Goal: Navigation & Orientation: Find specific page/section

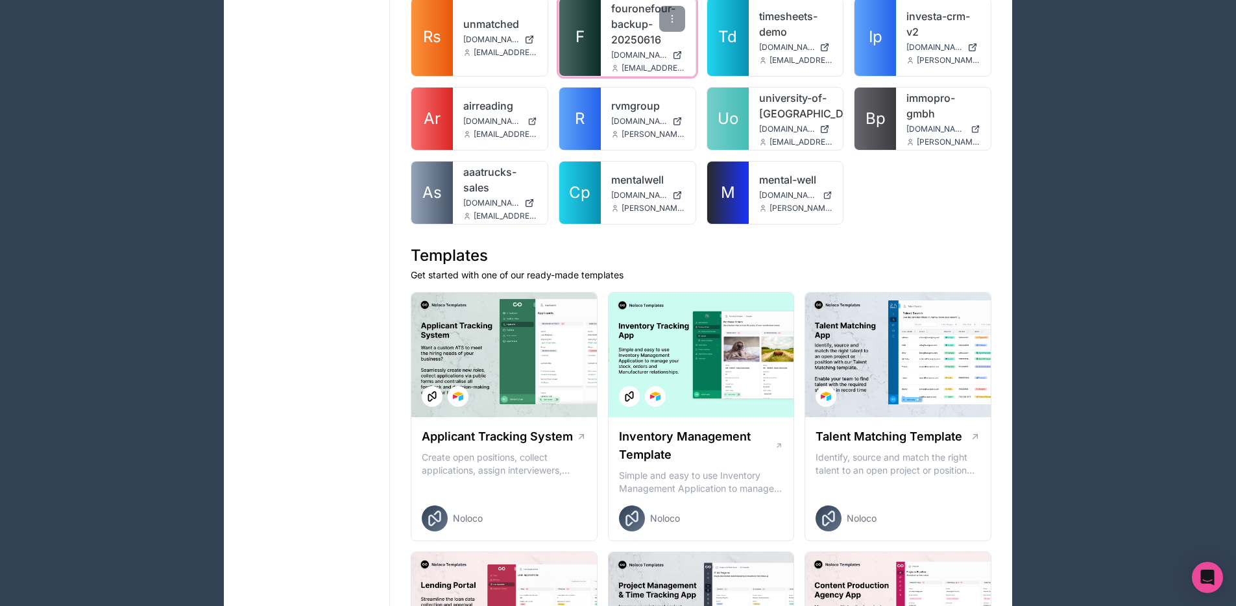
scroll to position [2647, 0]
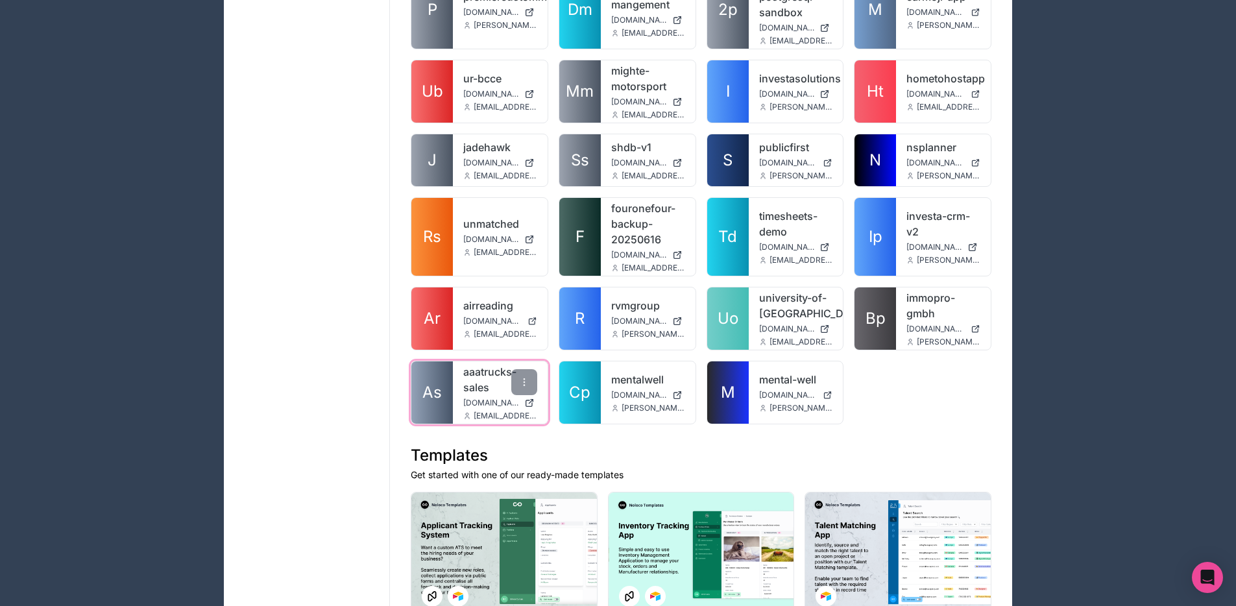
click at [436, 382] on span "As" at bounding box center [431, 392] width 19 height 21
click at [887, 287] on link "Bp" at bounding box center [875, 318] width 42 height 62
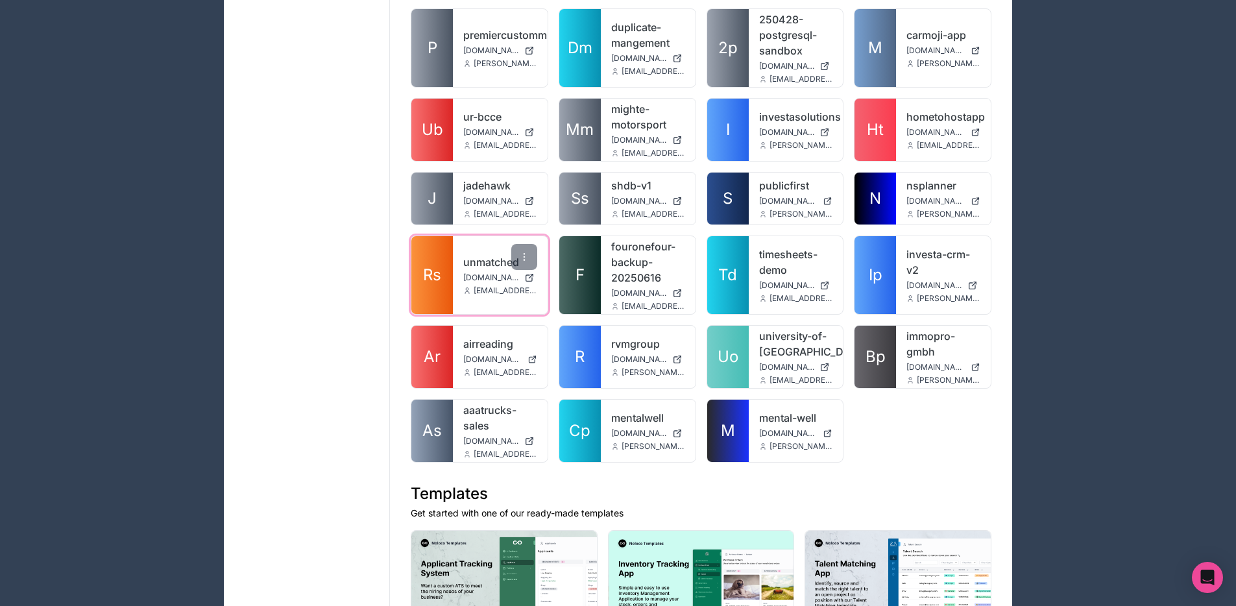
scroll to position [2570, 0]
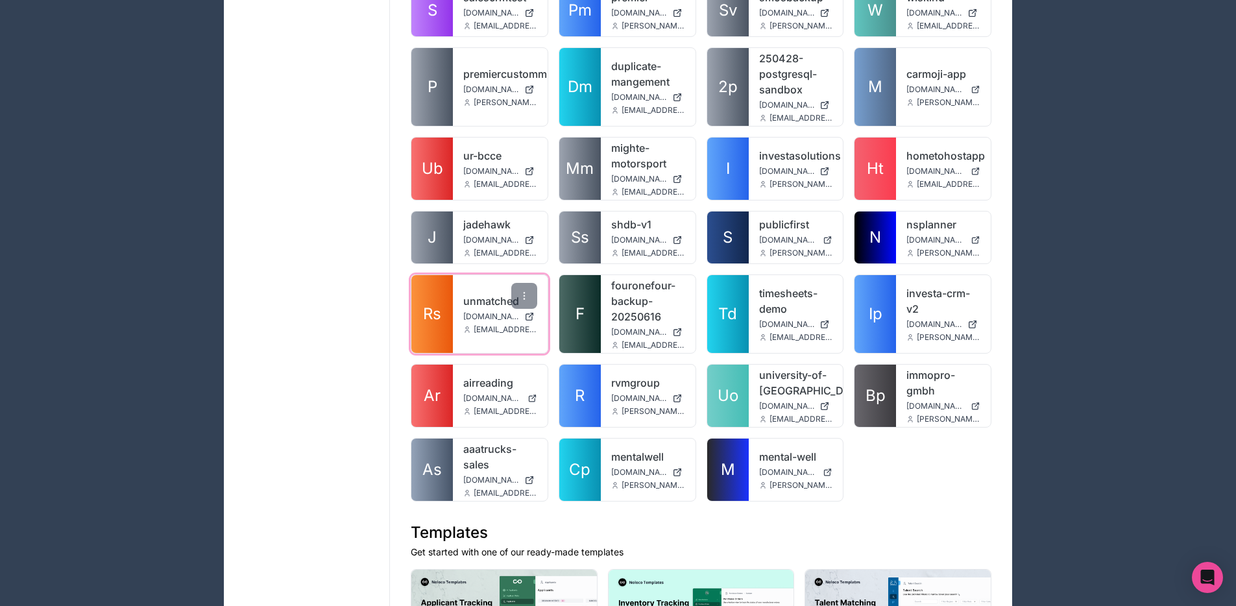
click at [428, 227] on span "J" at bounding box center [432, 237] width 9 height 21
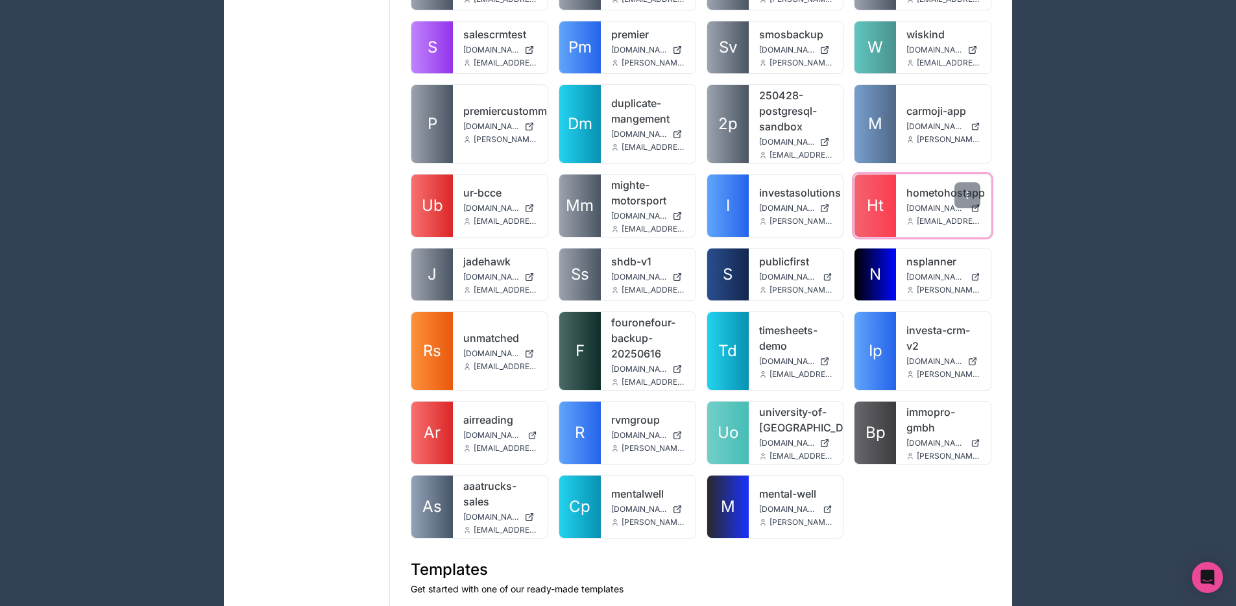
scroll to position [2486, 0]
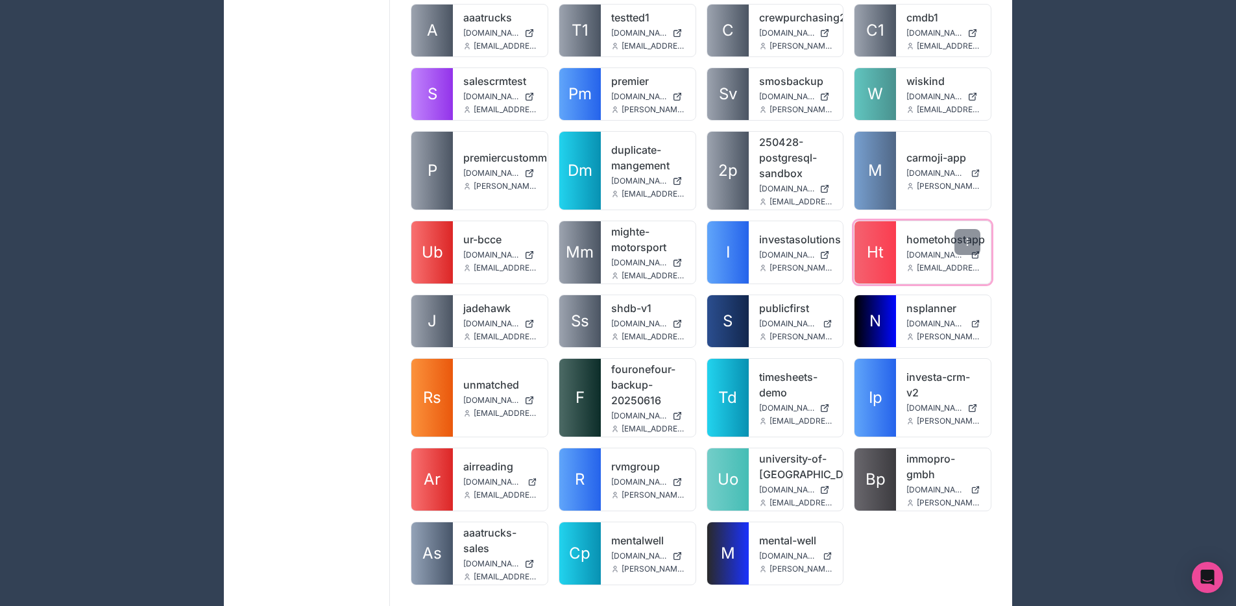
click at [875, 242] on span "Ht" at bounding box center [875, 252] width 17 height 21
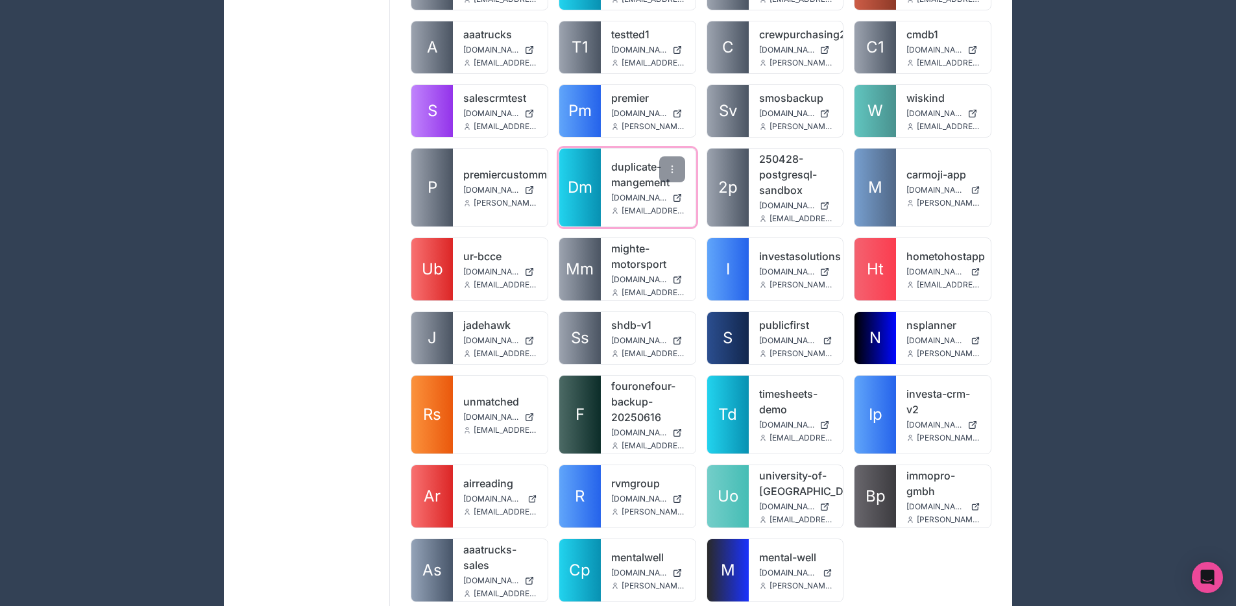
scroll to position [2448, 0]
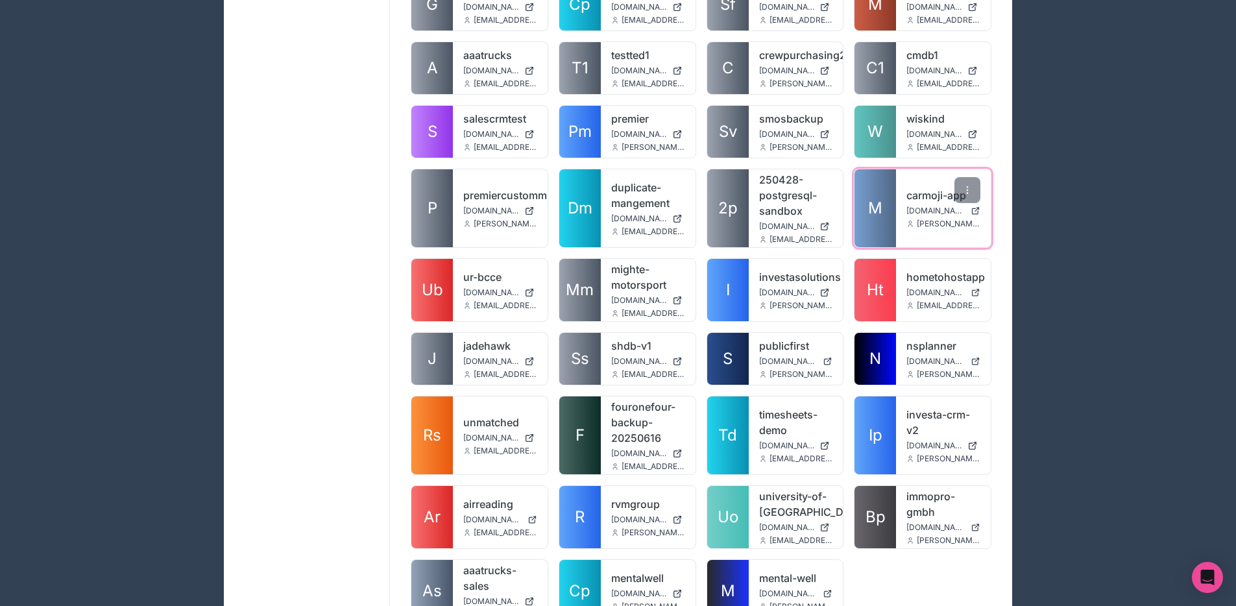
click at [867, 202] on link "M" at bounding box center [875, 208] width 42 height 78
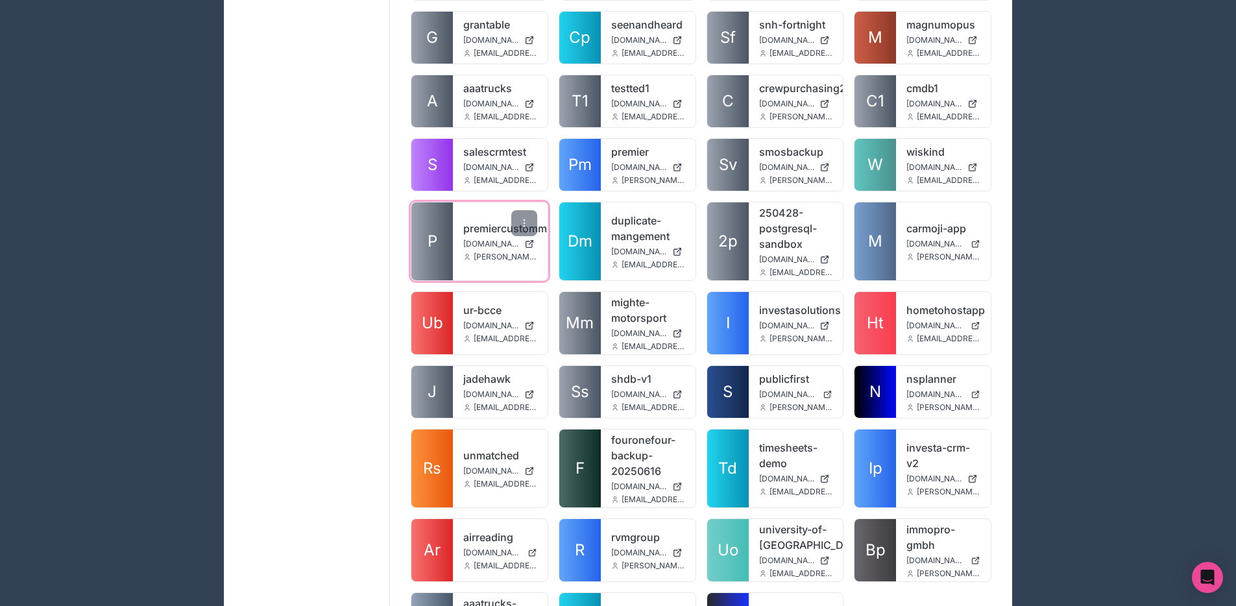
scroll to position [2339, 0]
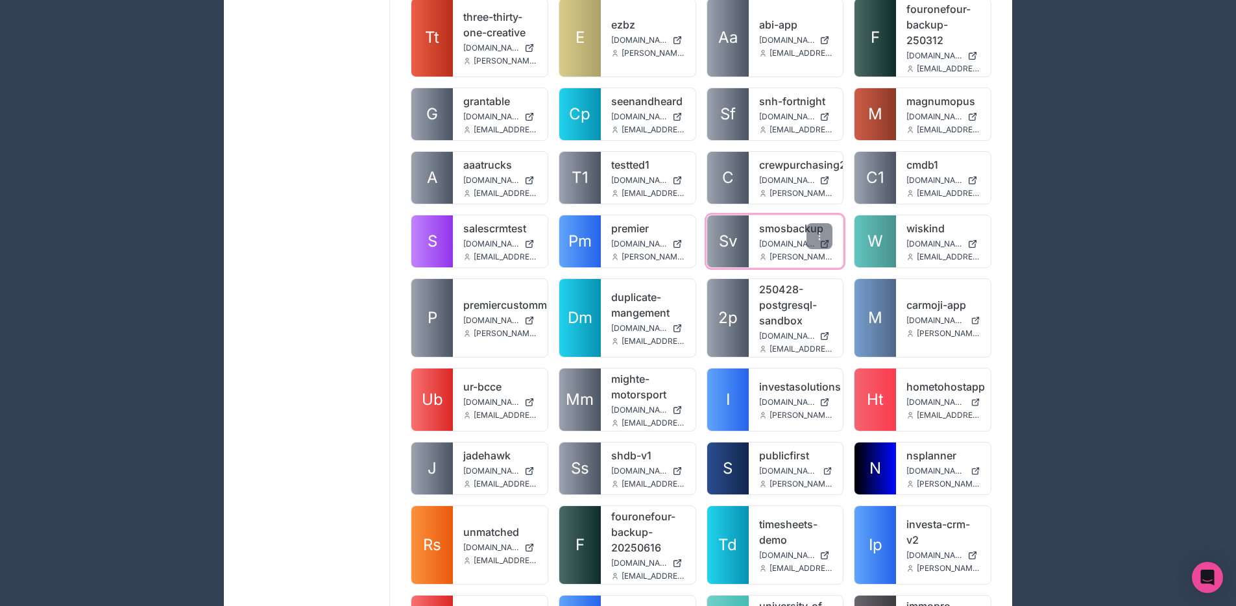
click at [716, 221] on link "Sv" at bounding box center [728, 241] width 42 height 52
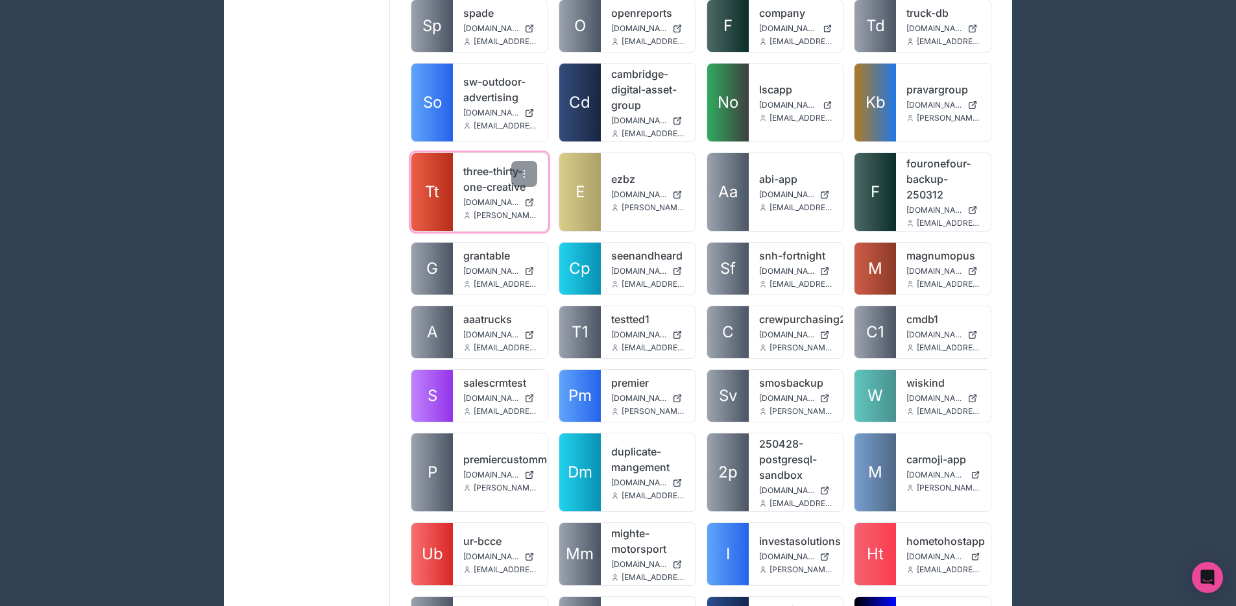
scroll to position [2125, 0]
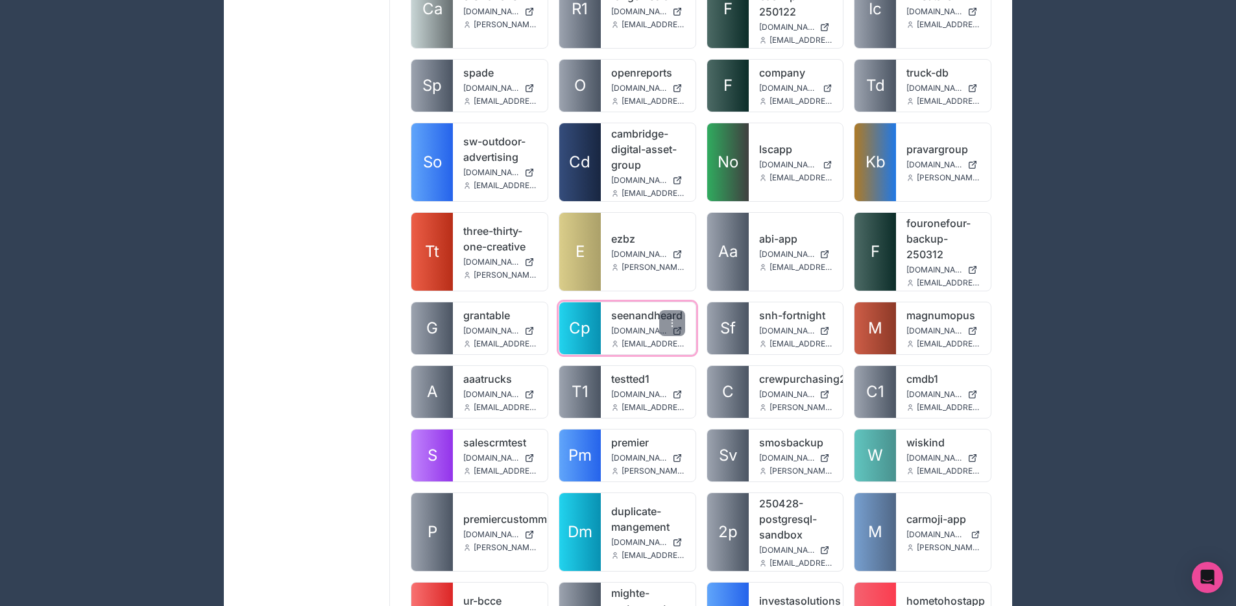
click at [577, 318] on span "Cp" at bounding box center [579, 328] width 21 height 21
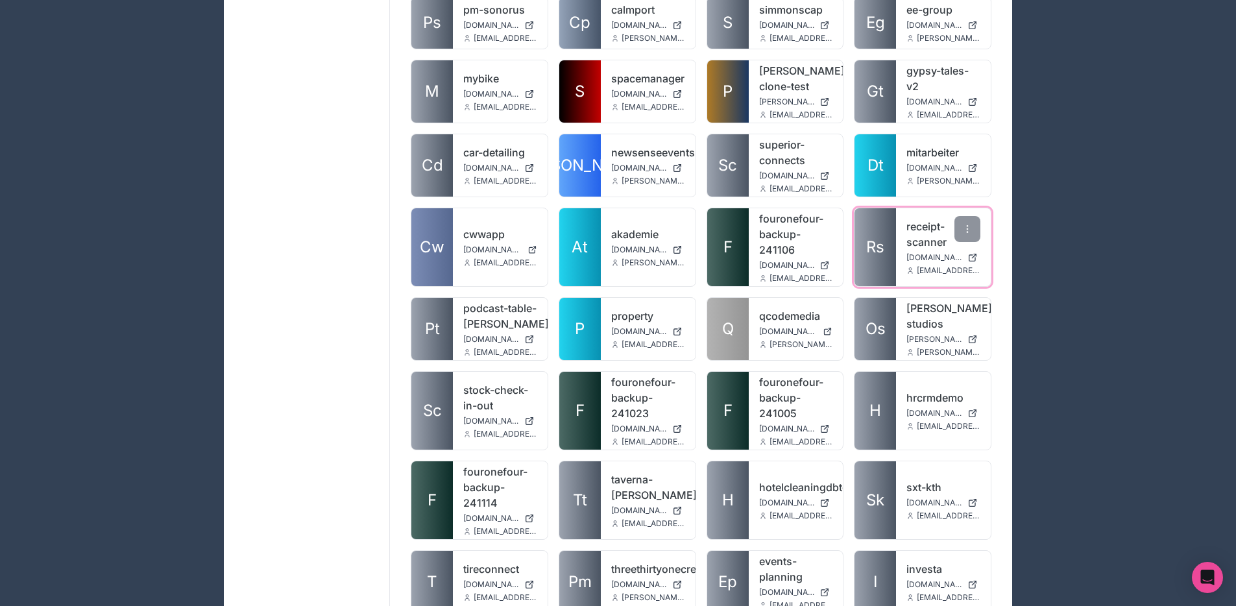
scroll to position [1443, 0]
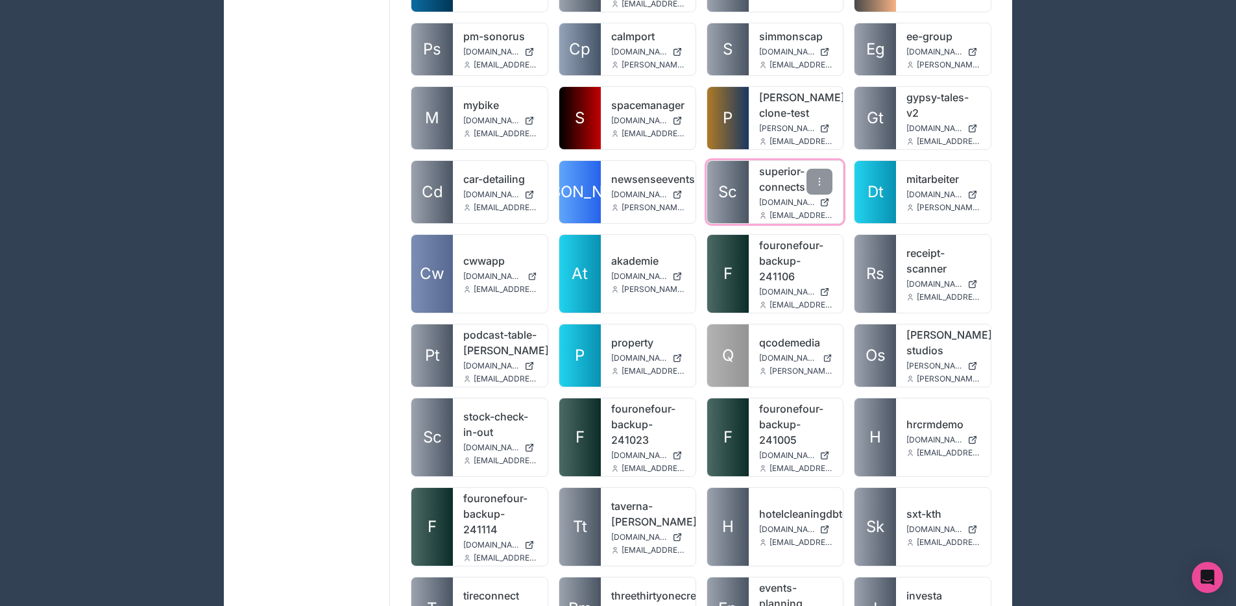
click at [738, 169] on link "Sc" at bounding box center [728, 192] width 42 height 62
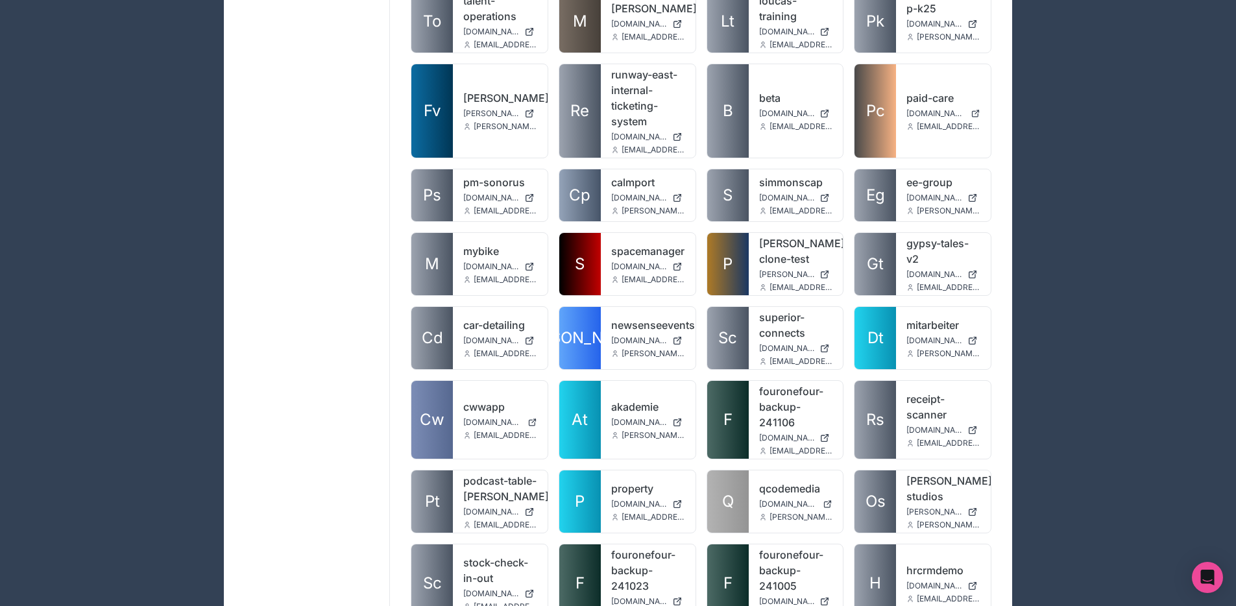
scroll to position [1250, 0]
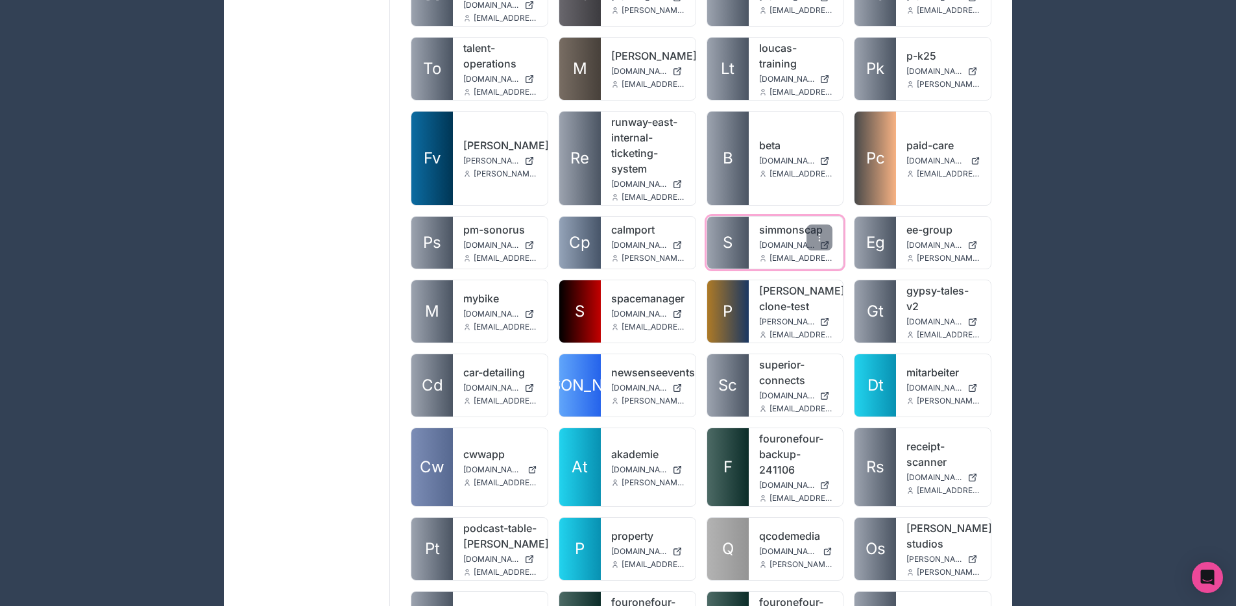
click at [737, 222] on link "S" at bounding box center [728, 243] width 42 height 52
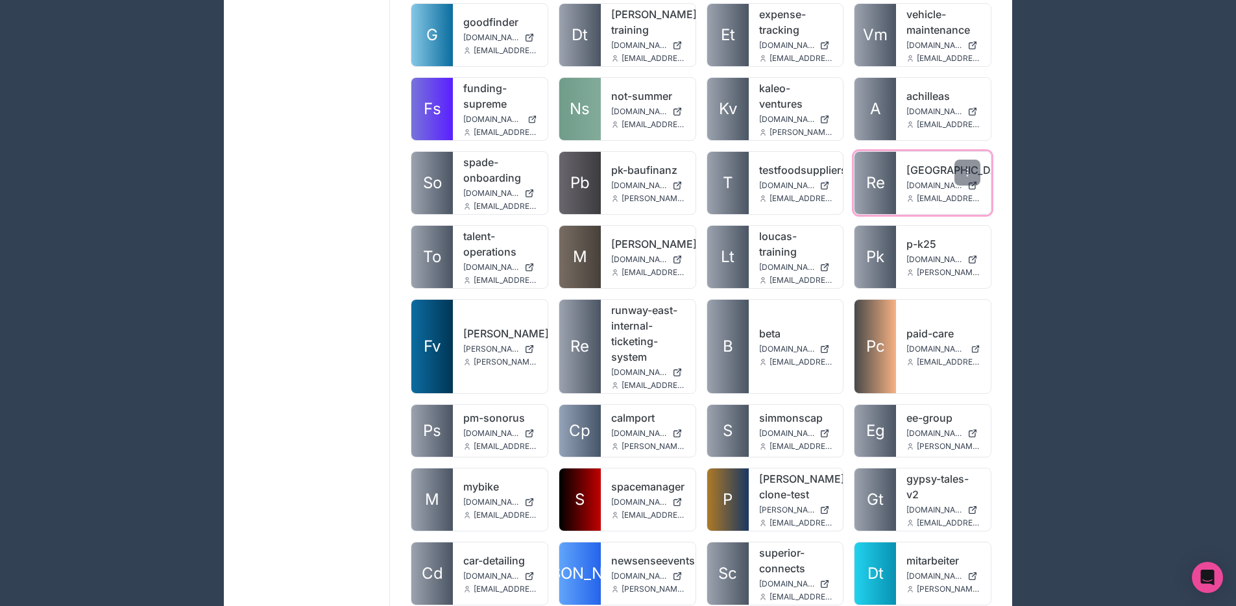
scroll to position [999, 0]
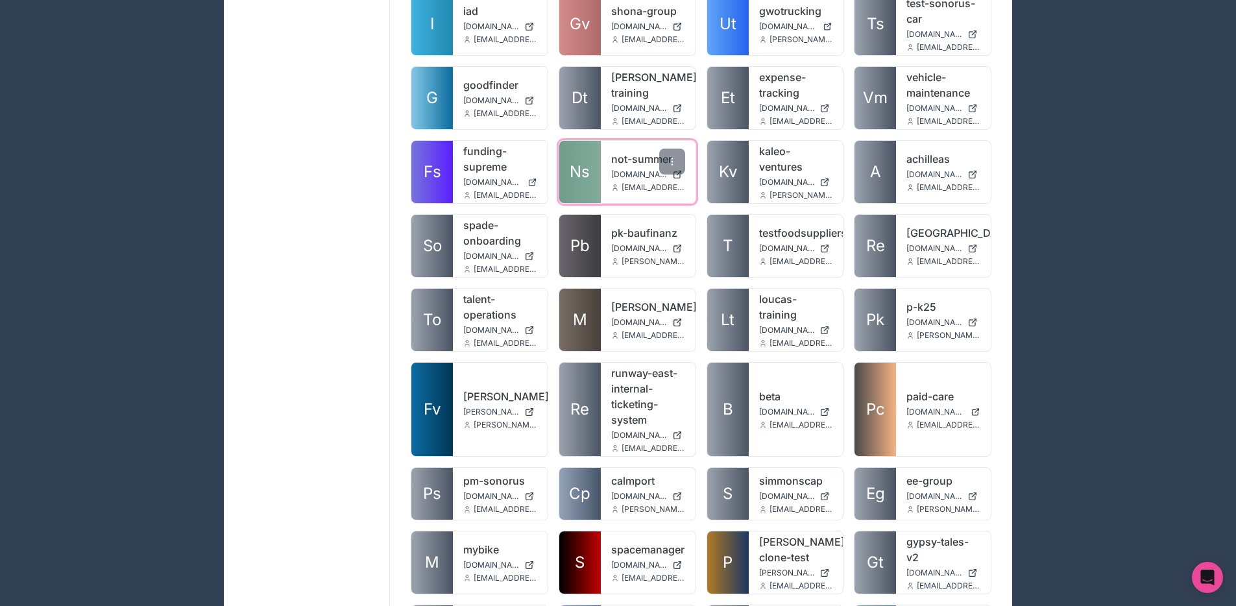
click at [575, 162] on span "Ns" at bounding box center [580, 172] width 20 height 21
click at [434, 162] on span "Fs" at bounding box center [433, 172] width 18 height 21
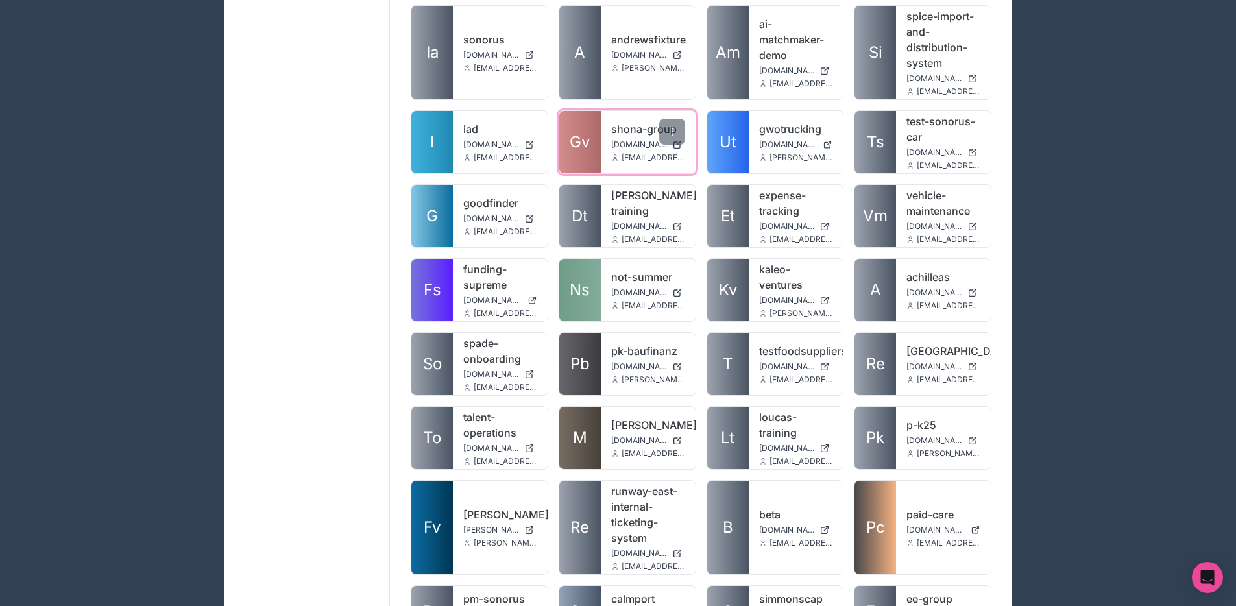
scroll to position [823, 0]
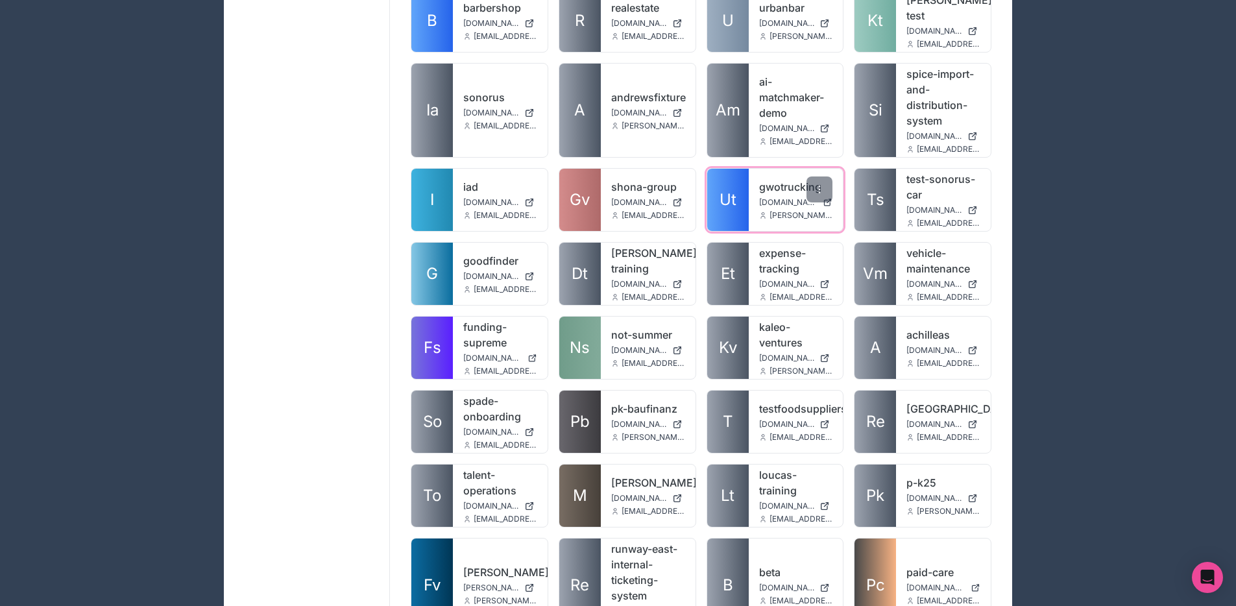
click at [783, 179] on link "gwotrucking" at bounding box center [796, 187] width 74 height 16
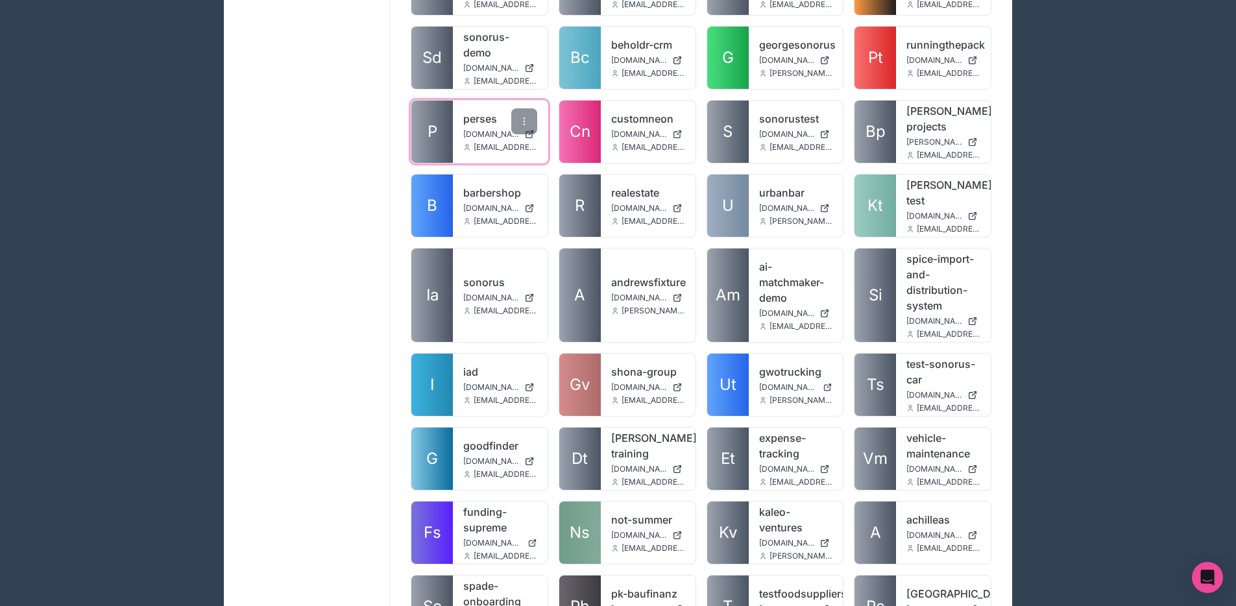
scroll to position [613, 0]
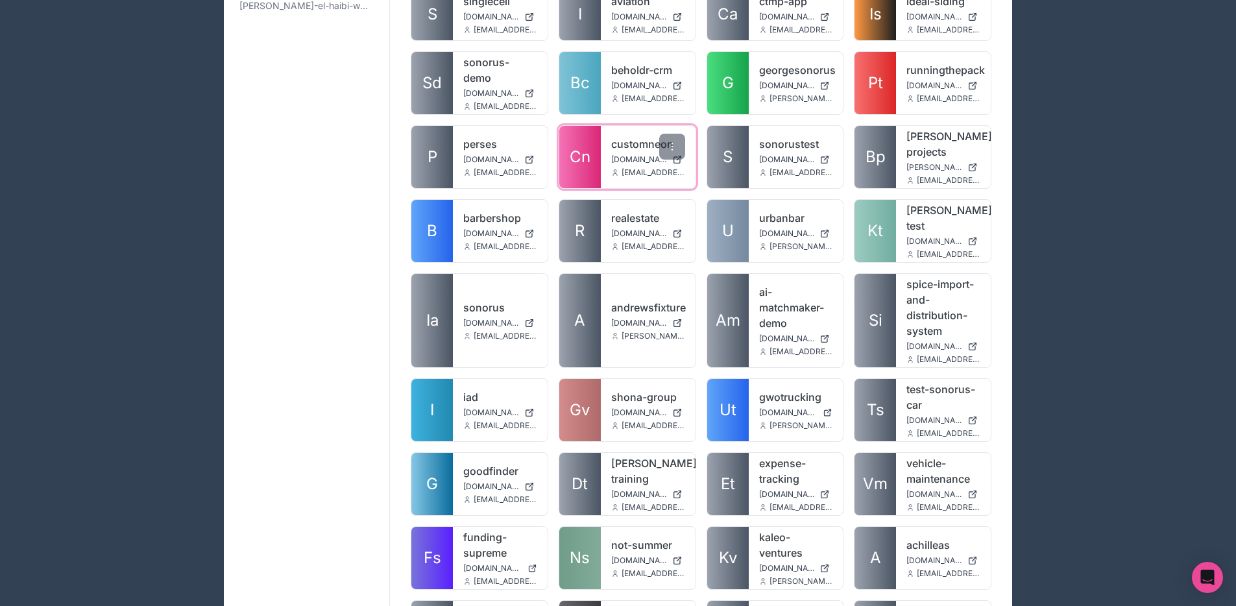
click at [581, 160] on link "Cn" at bounding box center [580, 157] width 42 height 62
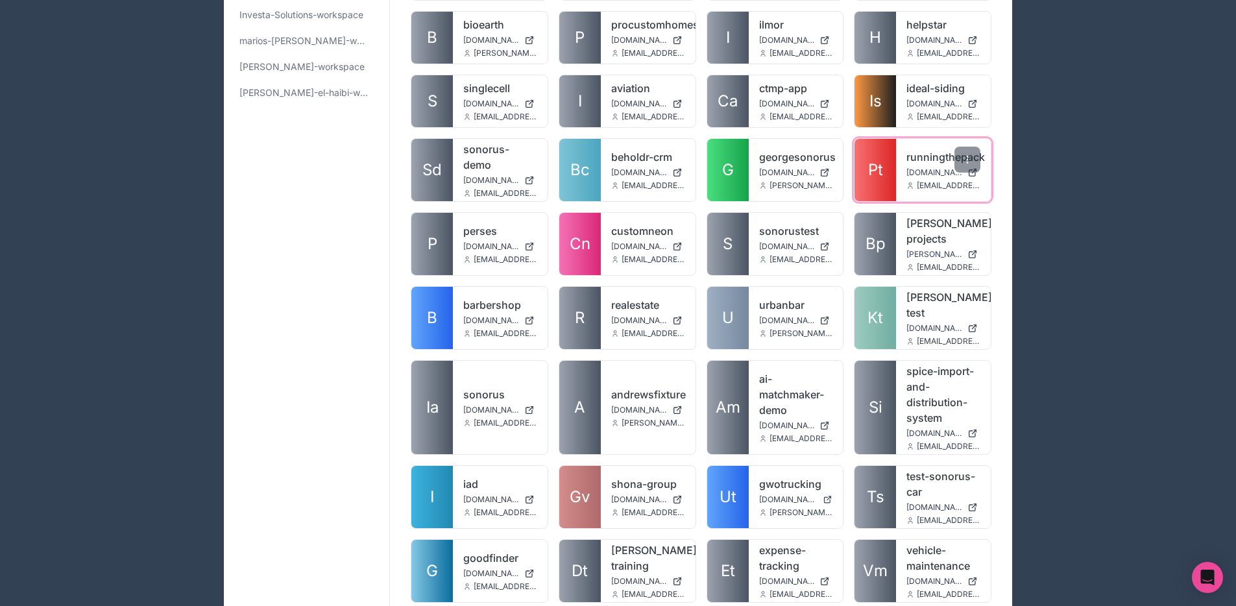
scroll to position [509, 0]
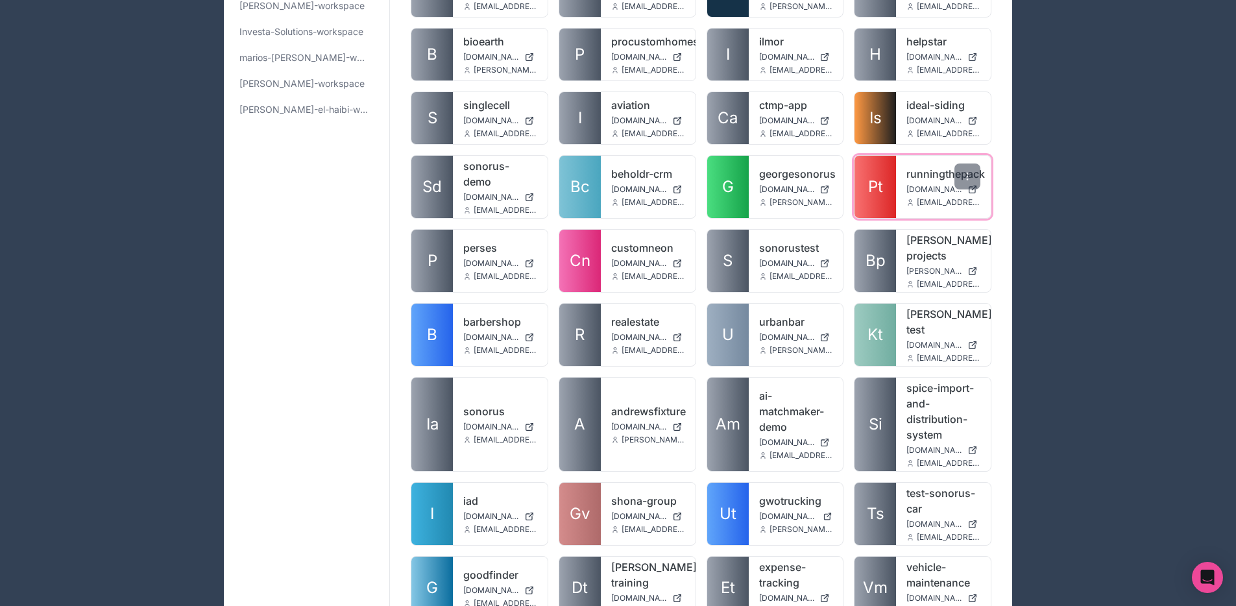
click at [869, 186] on span "Pt" at bounding box center [875, 186] width 15 height 21
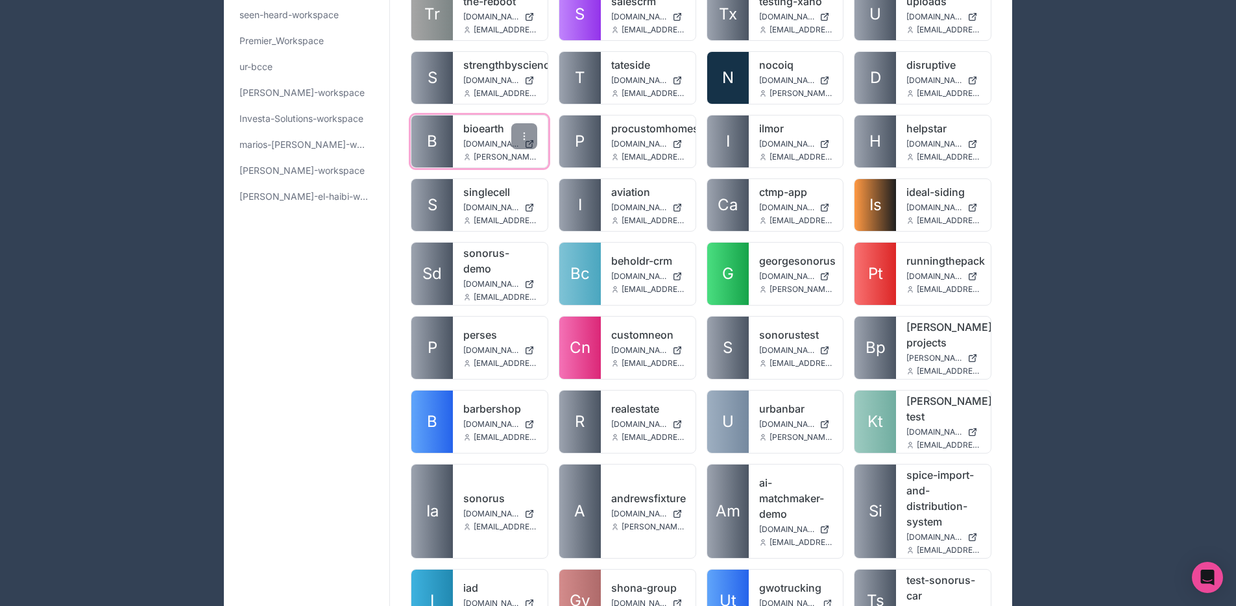
scroll to position [414, 0]
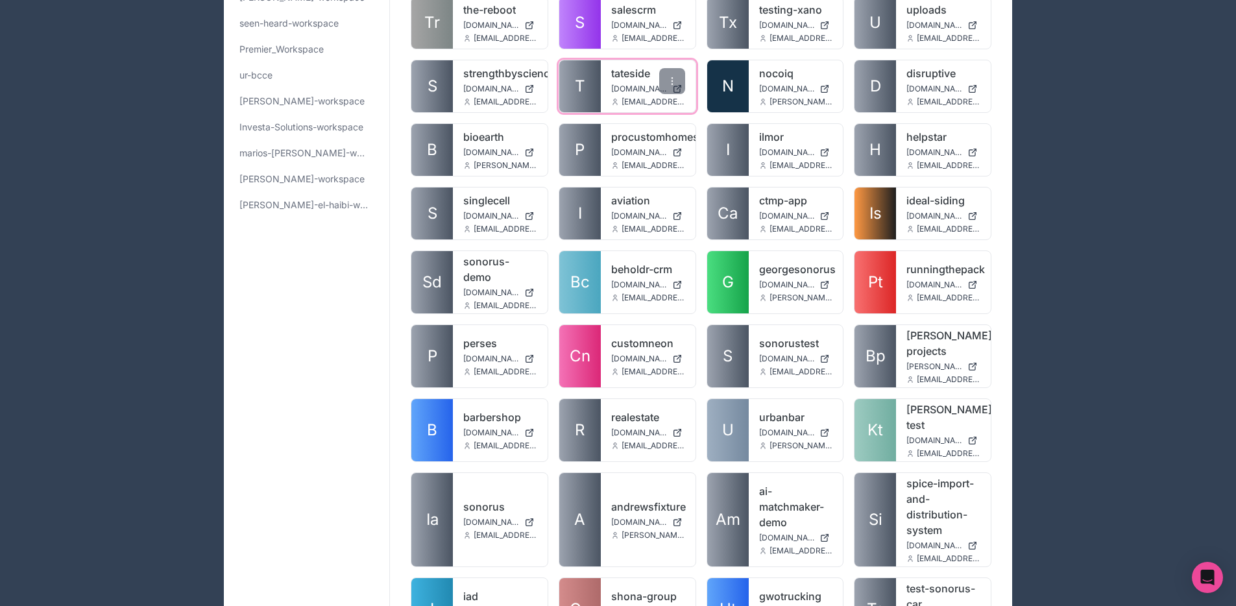
click at [576, 85] on span "T" at bounding box center [580, 86] width 10 height 21
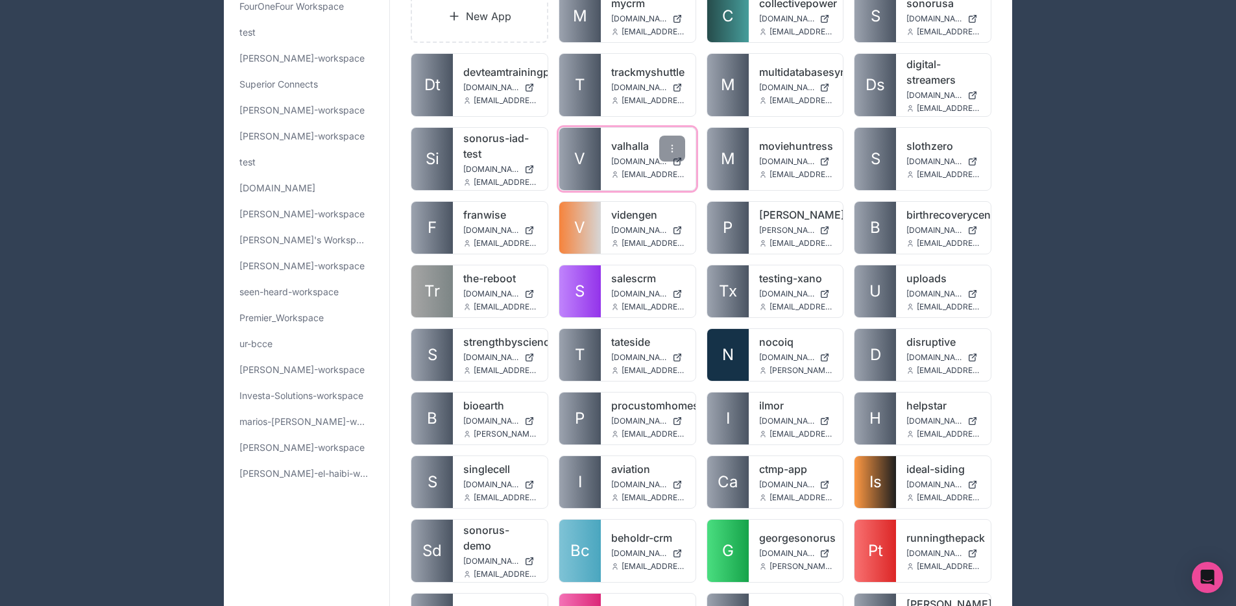
scroll to position [99, 0]
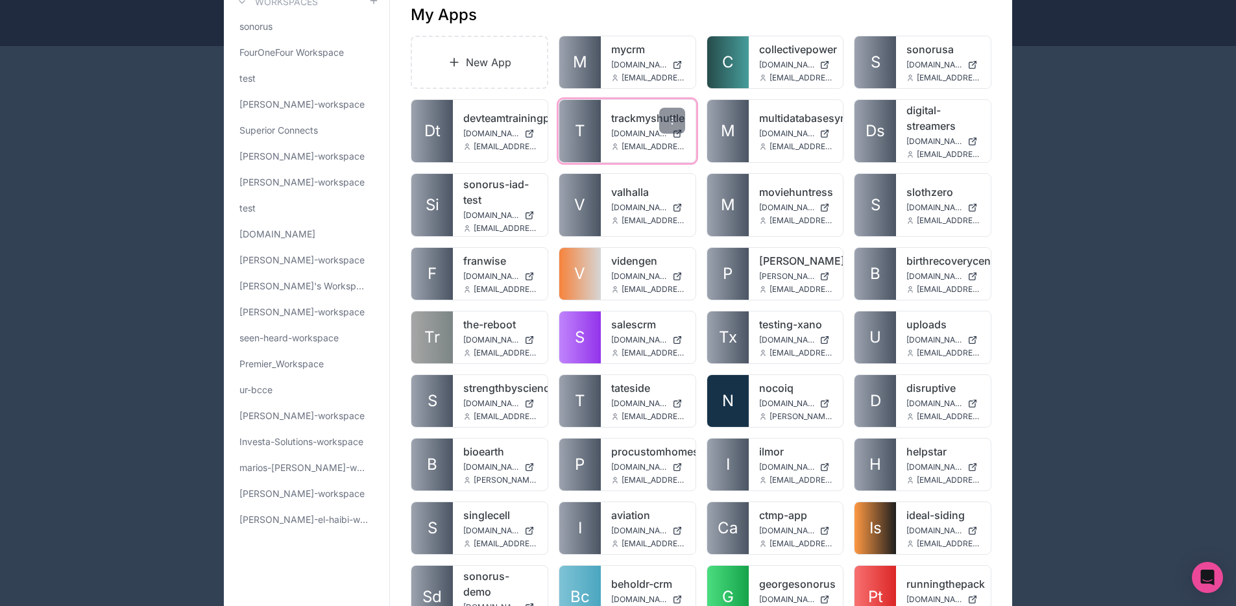
click at [593, 134] on link "T" at bounding box center [580, 131] width 42 height 62
